Goal: Task Accomplishment & Management: Complete application form

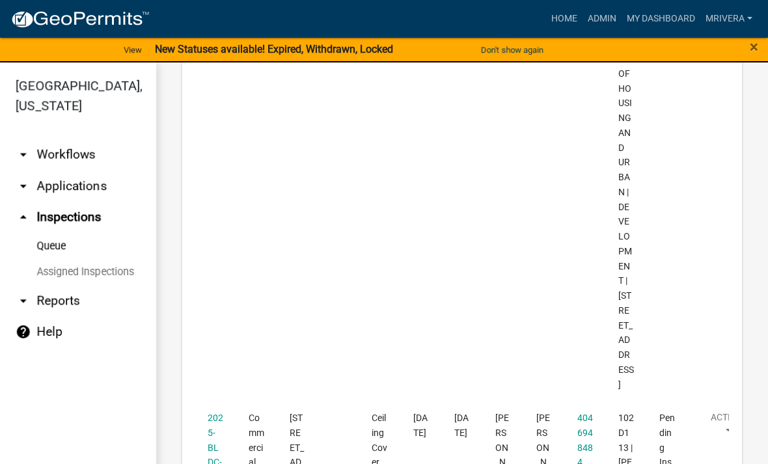
scroll to position [3404, 0]
click at [209, 413] on link "2025-BLDC-16" at bounding box center [216, 448] width 16 height 70
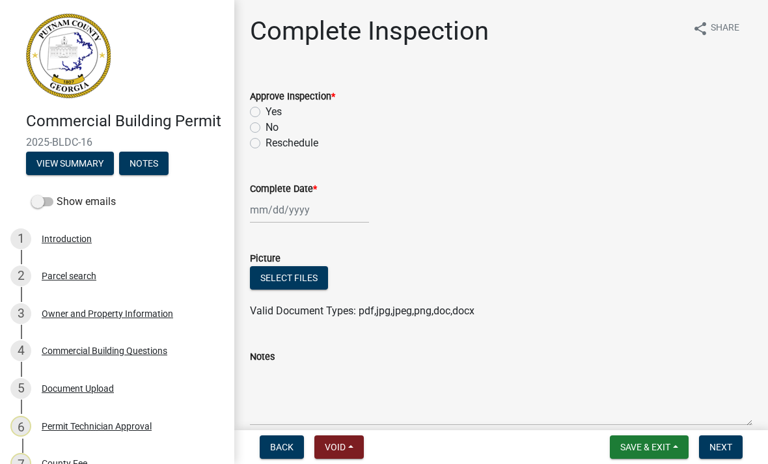
click at [265, 115] on label "Yes" at bounding box center [273, 112] width 16 height 16
click at [265, 113] on input "Yes" at bounding box center [269, 108] width 8 height 8
radio input "true"
click at [294, 212] on div at bounding box center [309, 209] width 119 height 27
select select "8"
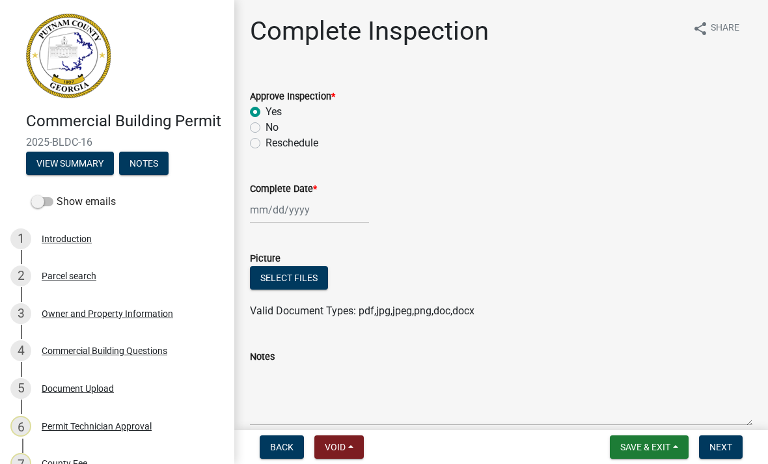
select select "2025"
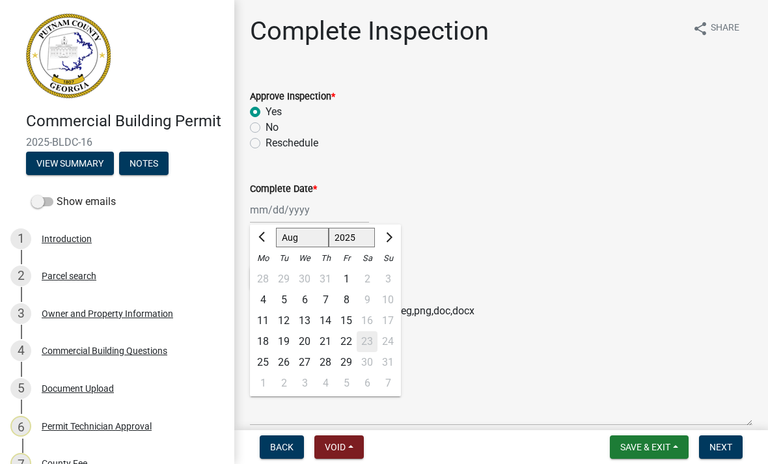
click at [347, 340] on div "22" at bounding box center [346, 341] width 21 height 21
type input "[DATE]"
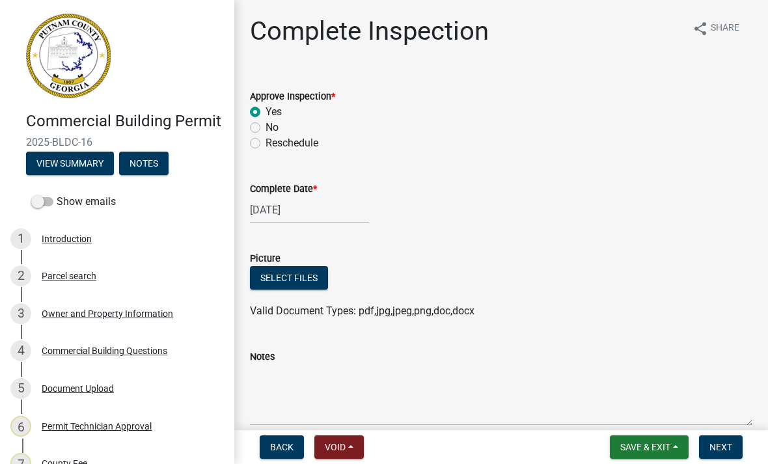
click at [733, 452] on button "Next" at bounding box center [721, 446] width 44 height 23
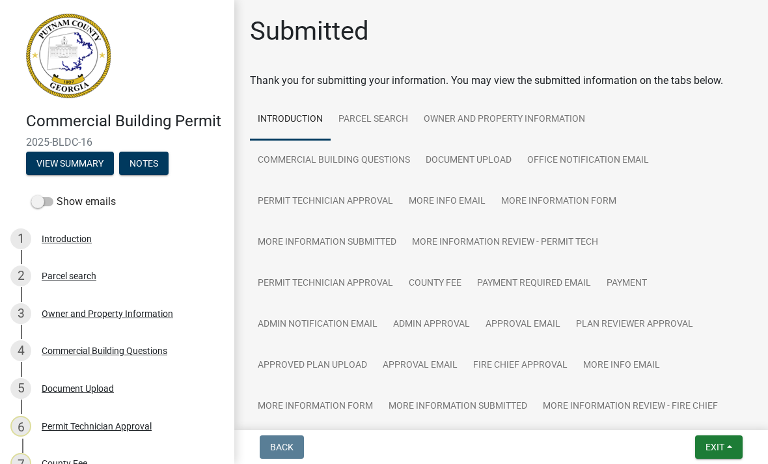
click at [705, 448] on span "Exit" at bounding box center [714, 447] width 19 height 10
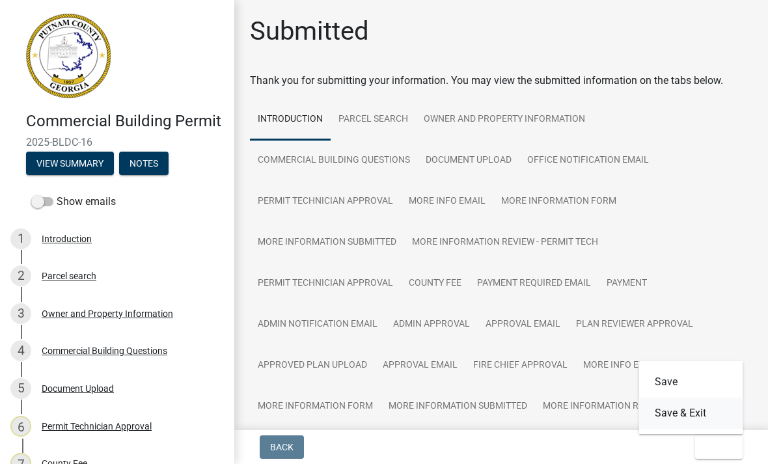
click at [712, 420] on button "Save & Exit" at bounding box center [691, 413] width 104 height 31
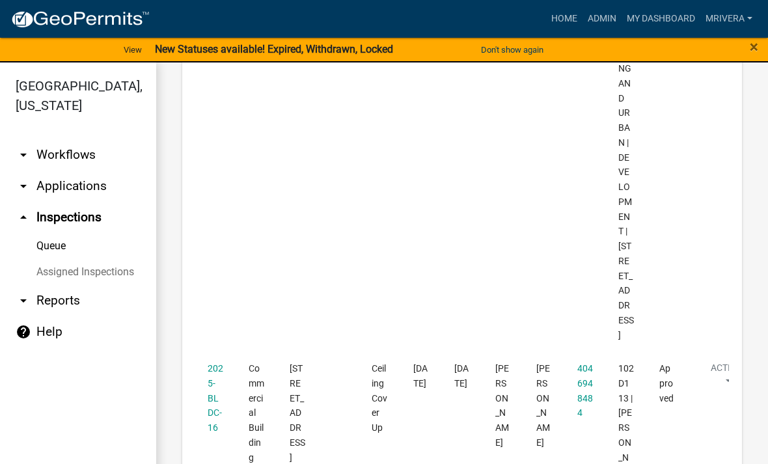
scroll to position [3453, 0]
